Goal: Transaction & Acquisition: Subscribe to service/newsletter

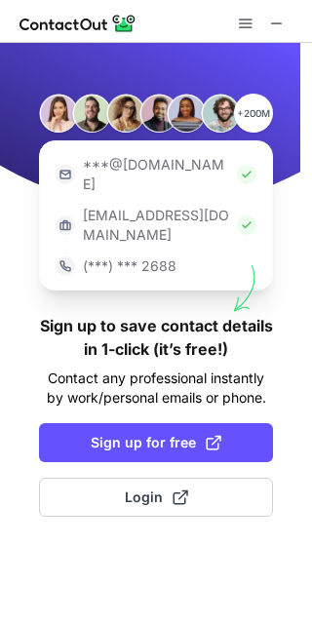
click at [180, 423] on button "Sign up for free" at bounding box center [156, 442] width 234 height 39
click at [178, 433] on span "Sign up for free" at bounding box center [156, 443] width 131 height 20
